Goal: Find specific page/section: Find specific page/section

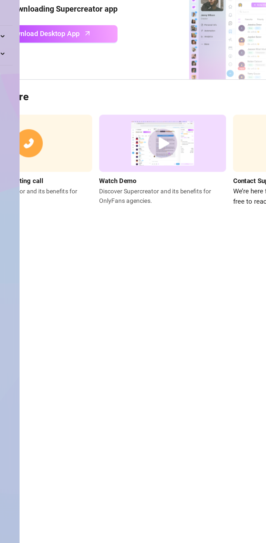
scroll to position [0, 68]
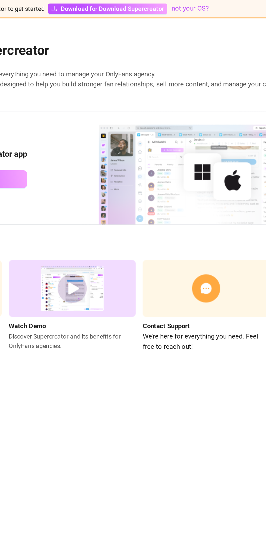
click at [159, 6] on span "Download for Download Supercreator" at bounding box center [154, 5] width 64 height 6
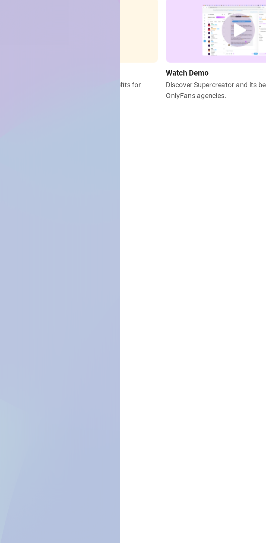
scroll to position [0, 0]
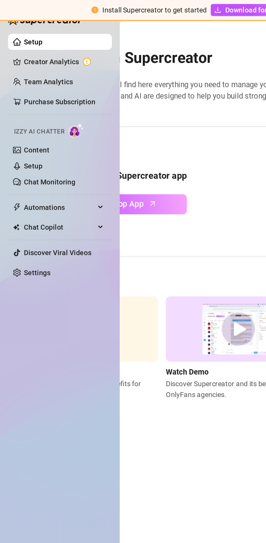
click at [24, 82] on link "Content" at bounding box center [20, 81] width 14 height 4
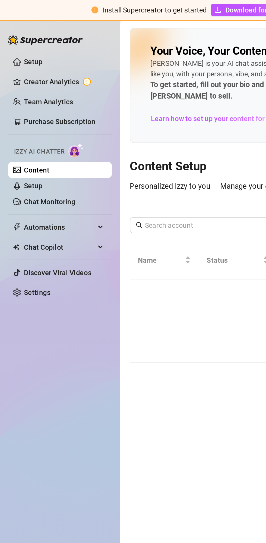
click at [23, 35] on link "Setup" at bounding box center [18, 33] width 10 height 4
